Goal: Task Accomplishment & Management: Use online tool/utility

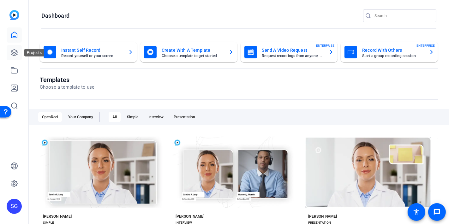
click at [14, 55] on icon at bounding box center [14, 53] width 6 height 6
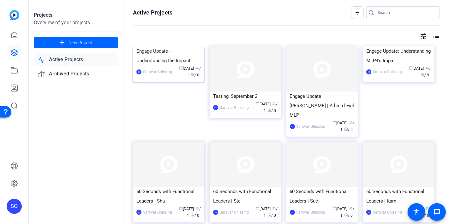
click at [183, 46] on img at bounding box center [168, 46] width 71 height 0
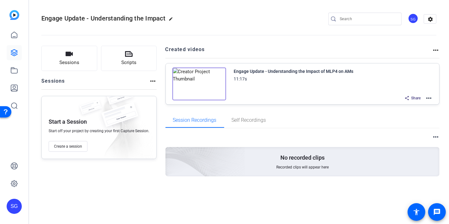
click at [432, 98] on mat-icon "more_horiz" at bounding box center [429, 98] width 8 height 8
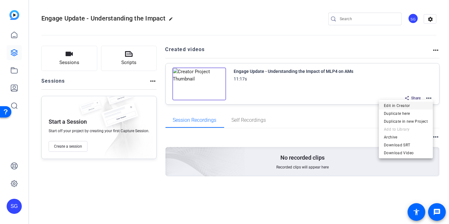
click at [392, 105] on span "Edit in Creator" at bounding box center [406, 106] width 44 height 8
